Goal: Check status: Check status

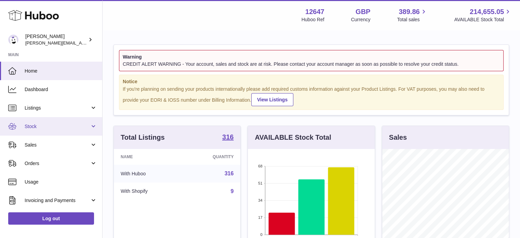
click at [63, 123] on span "Stock" at bounding box center [57, 126] width 65 height 6
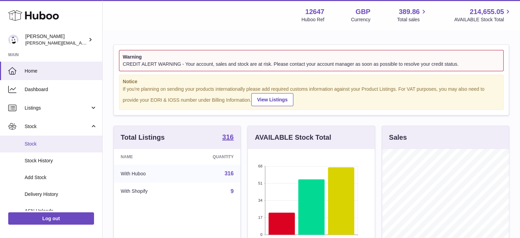
click at [51, 138] on link "Stock" at bounding box center [51, 143] width 102 height 17
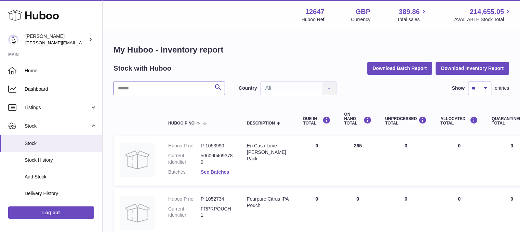
click at [156, 89] on input "text" at bounding box center [168, 89] width 111 height 14
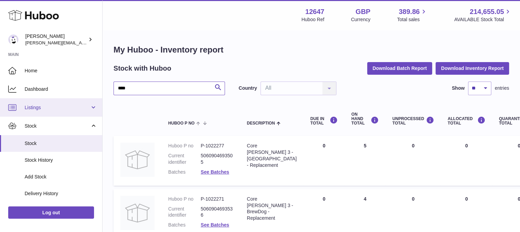
drag, startPoint x: 147, startPoint y: 86, endPoint x: 62, endPoint y: 99, distance: 85.8
type input "****"
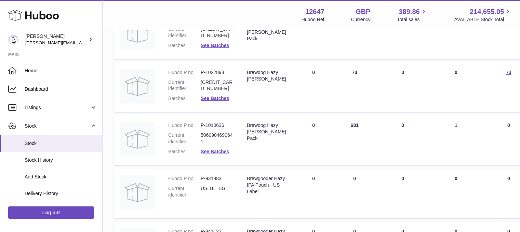
scroll to position [137, 0]
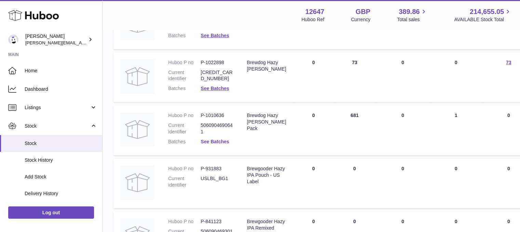
click at [214, 140] on link "See Batches" at bounding box center [215, 141] width 28 height 5
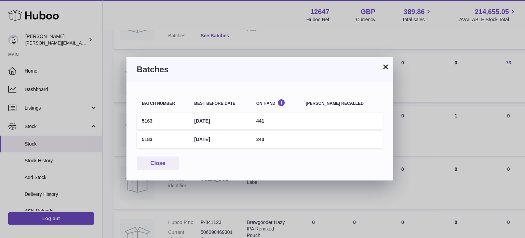
drag, startPoint x: 386, startPoint y: 66, endPoint x: 220, endPoint y: 56, distance: 165.8
click at [386, 66] on button "×" at bounding box center [386, 67] width 8 height 8
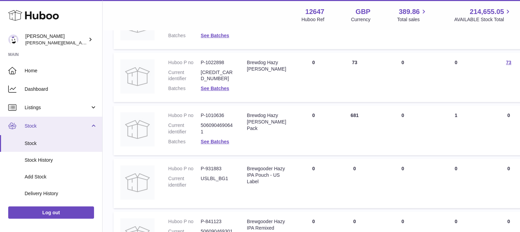
scroll to position [103, 0]
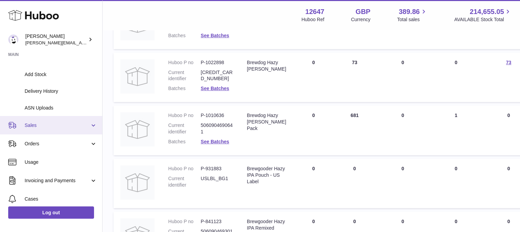
click at [41, 124] on span "Sales" at bounding box center [57, 125] width 65 height 6
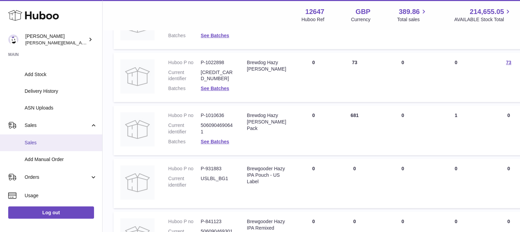
click at [37, 143] on span "Sales" at bounding box center [61, 143] width 72 height 6
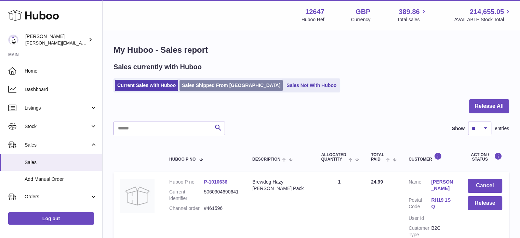
click at [206, 82] on link "Sales Shipped From [GEOGRAPHIC_DATA]" at bounding box center [230, 85] width 103 height 11
